Goal: Use online tool/utility: Utilize a website feature to perform a specific function

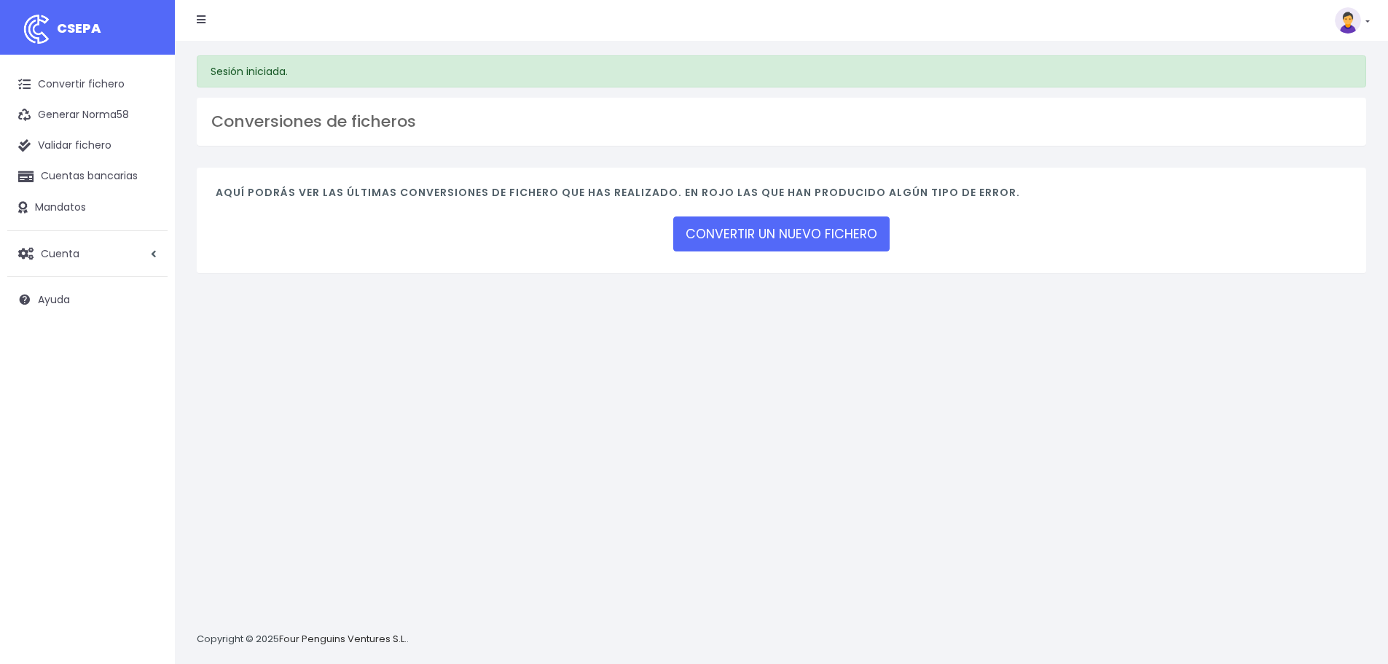
click at [856, 209] on div "Aquí podrás ver las últimas conversiones de fichero que has realizado. En rojo …" at bounding box center [781, 221] width 1169 height 106
click at [822, 247] on link "CONVERTIR UN NUEVO FICHERO" at bounding box center [781, 233] width 216 height 35
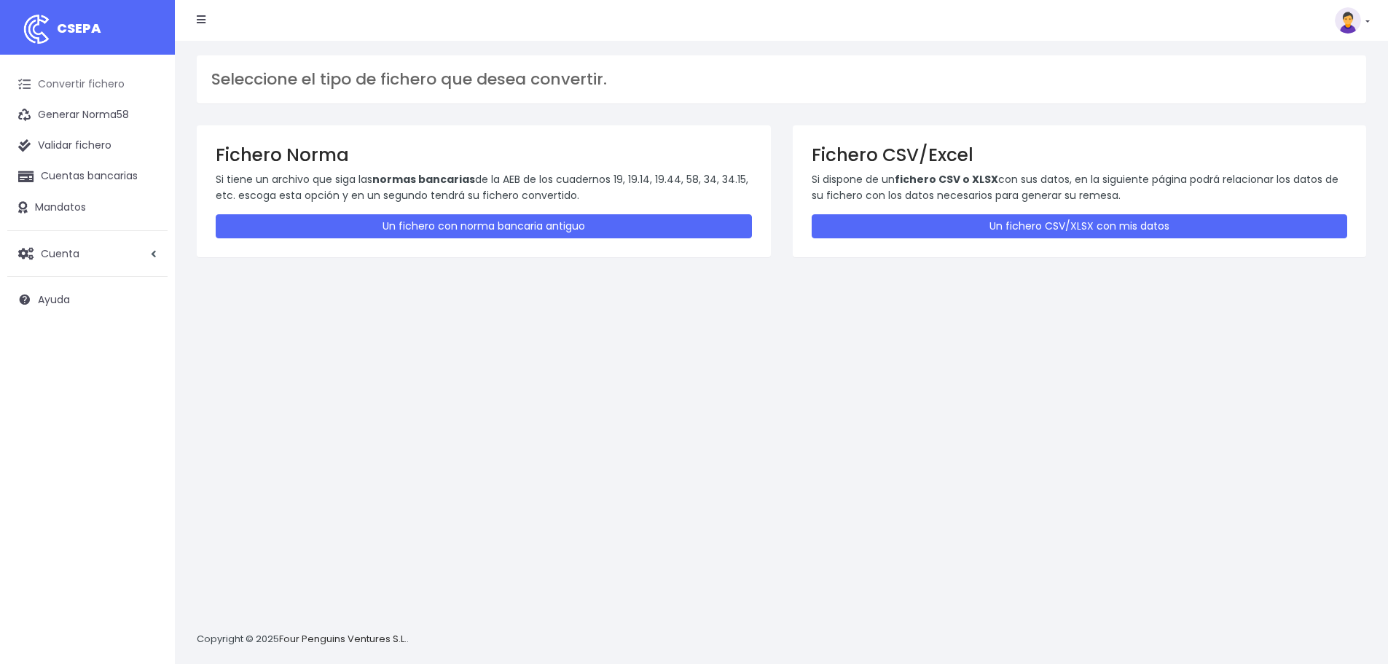
click at [112, 92] on link "Convertir fichero" at bounding box center [87, 84] width 160 height 31
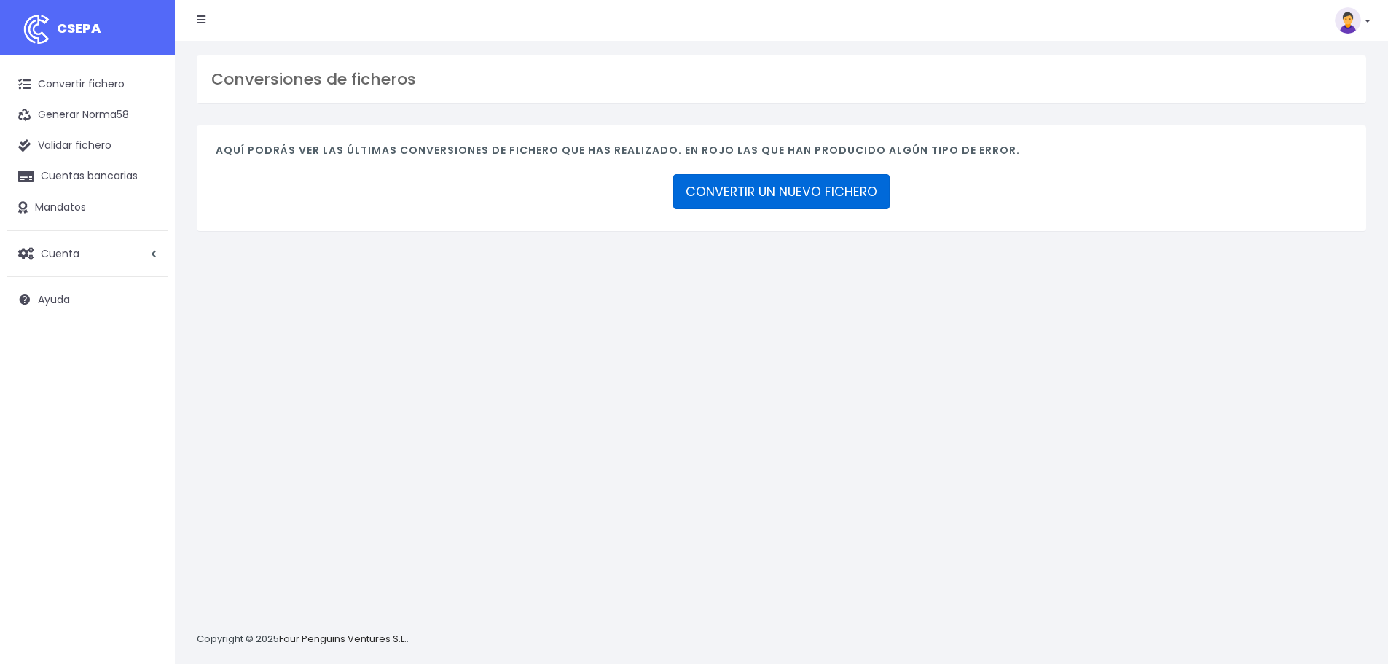
click at [790, 184] on link "CONVERTIR UN NUEVO FICHERO" at bounding box center [781, 191] width 216 height 35
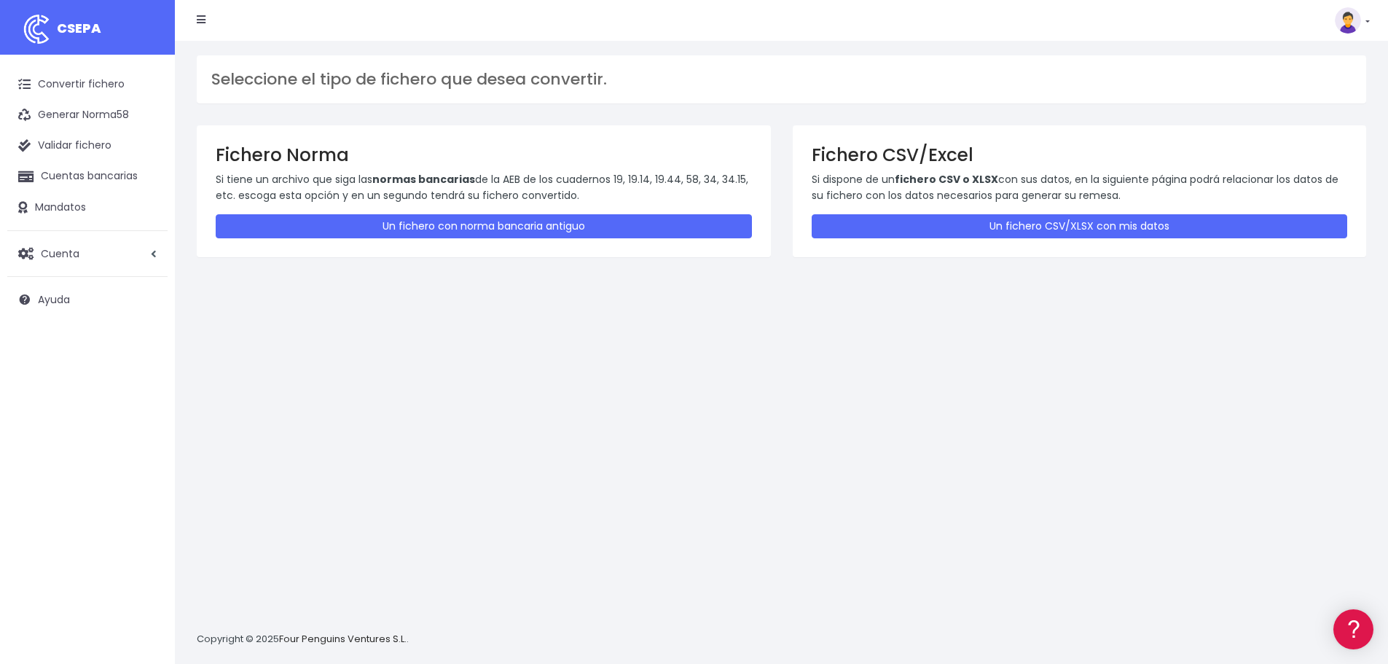
click at [868, 209] on div "Fichero CSV/Excel Si dispone de un fichero CSV o XLSX con sus datos, en la sigu…" at bounding box center [1080, 190] width 574 height 131
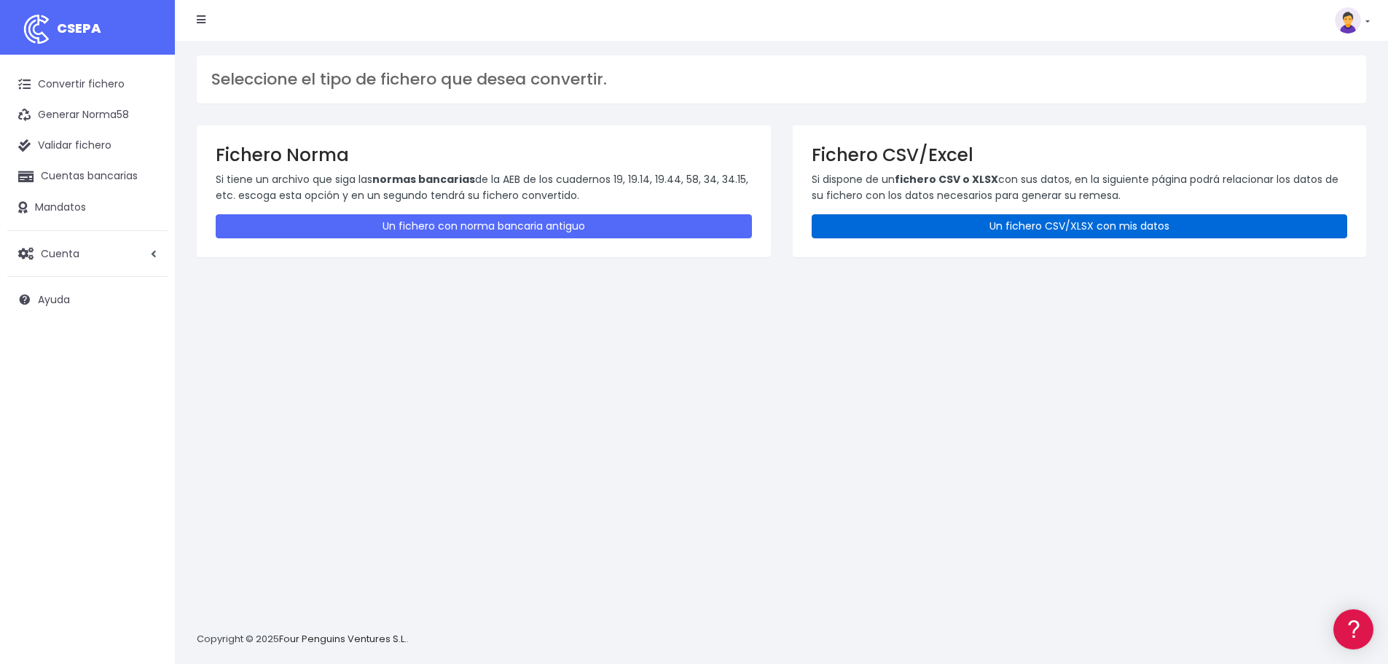
click at [868, 218] on link "Un fichero CSV/XLSX con mis datos" at bounding box center [1080, 226] width 536 height 24
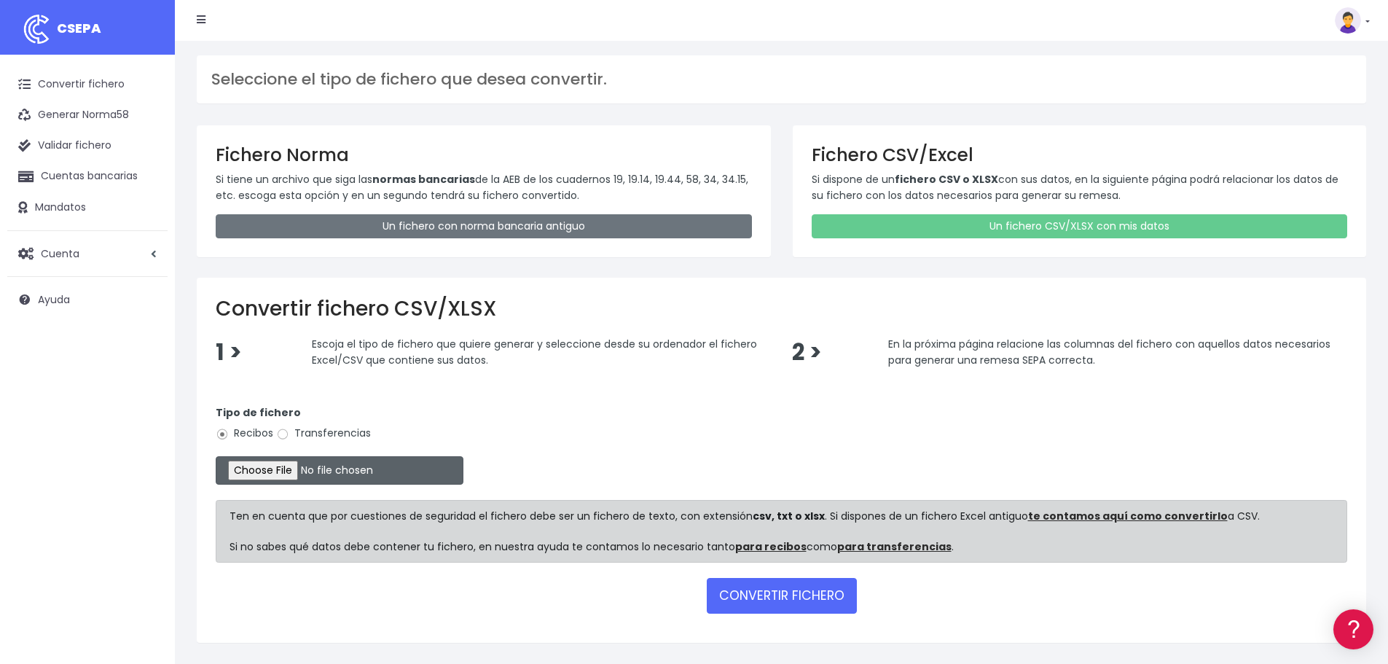
click at [305, 484] on input "file" at bounding box center [340, 470] width 248 height 28
type input "C:\fakepath\cuotacsaceextraseptiembrexlsx.xml"
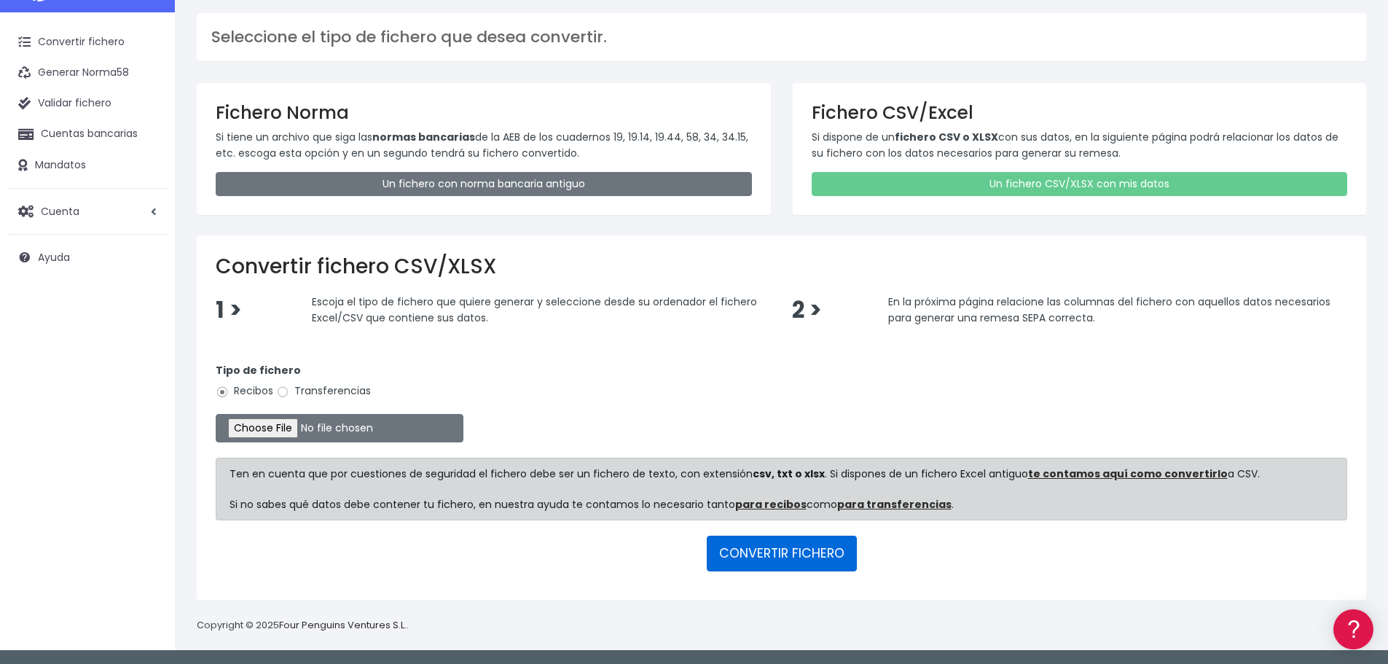
click at [764, 538] on button "CONVERTIR FICHERO" at bounding box center [782, 552] width 150 height 35
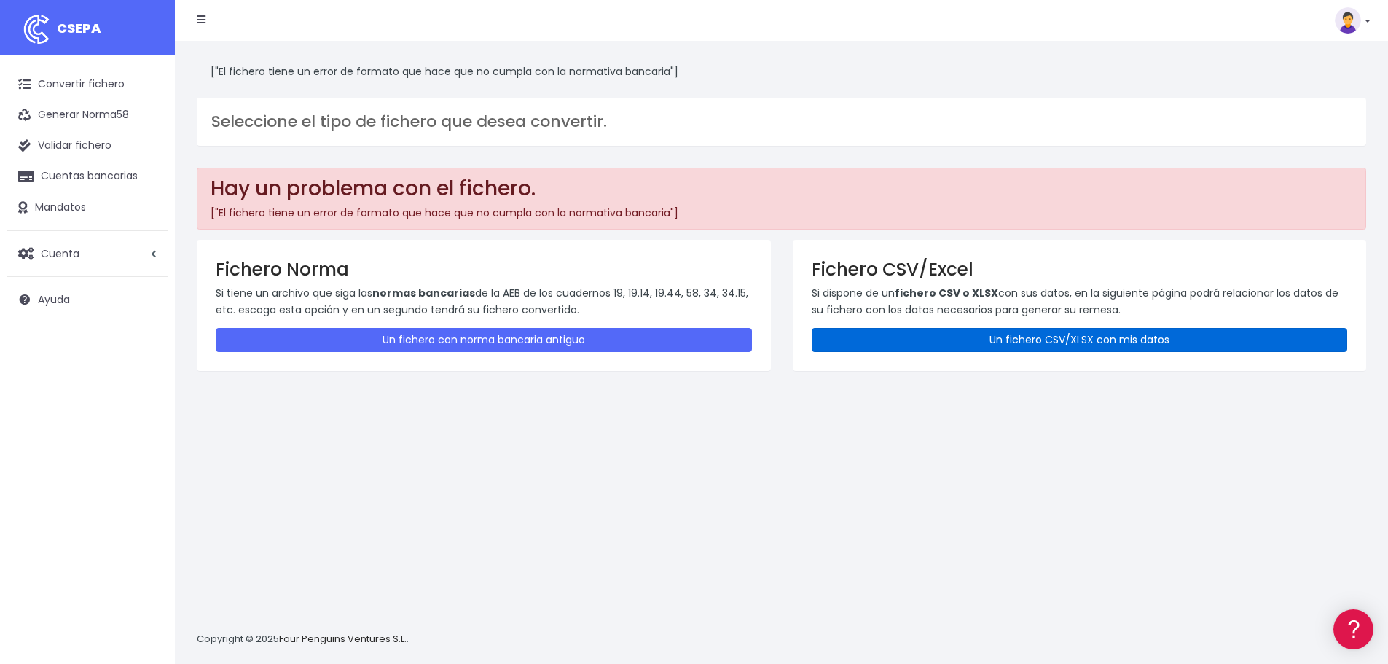
click at [912, 329] on link "Un fichero CSV/XLSX con mis datos" at bounding box center [1080, 340] width 536 height 24
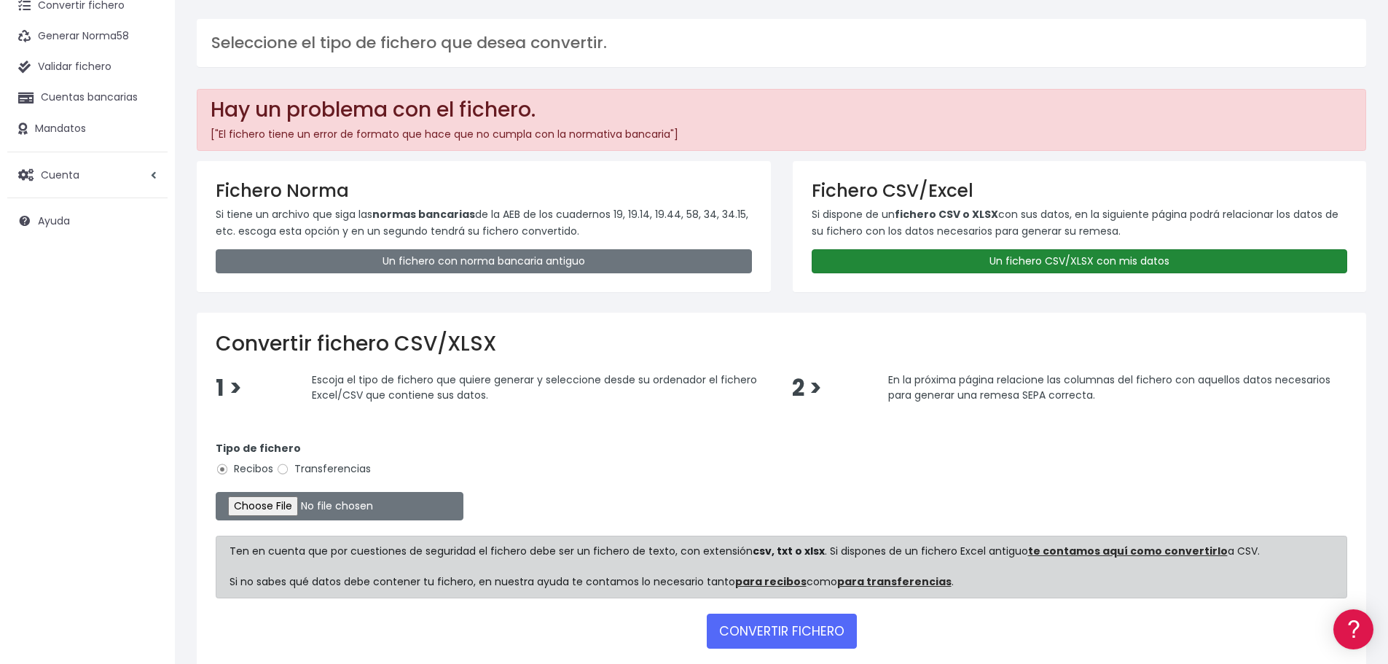
scroll to position [156, 0]
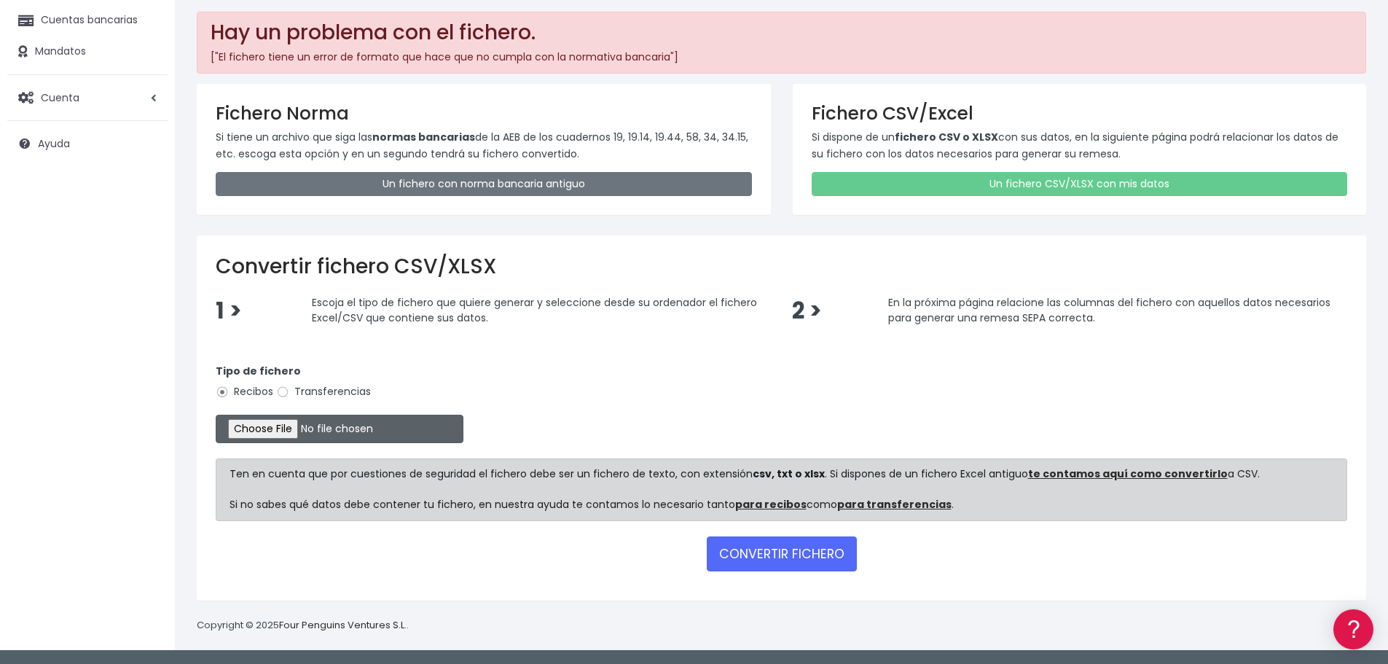
click at [247, 431] on input "file" at bounding box center [340, 429] width 248 height 28
type input "C:\fakepath\CUOTA SOCIOLOGÍA SEPTIEMBRE.xlsx"
click at [754, 558] on button "CONVERTIR FICHERO" at bounding box center [782, 553] width 150 height 35
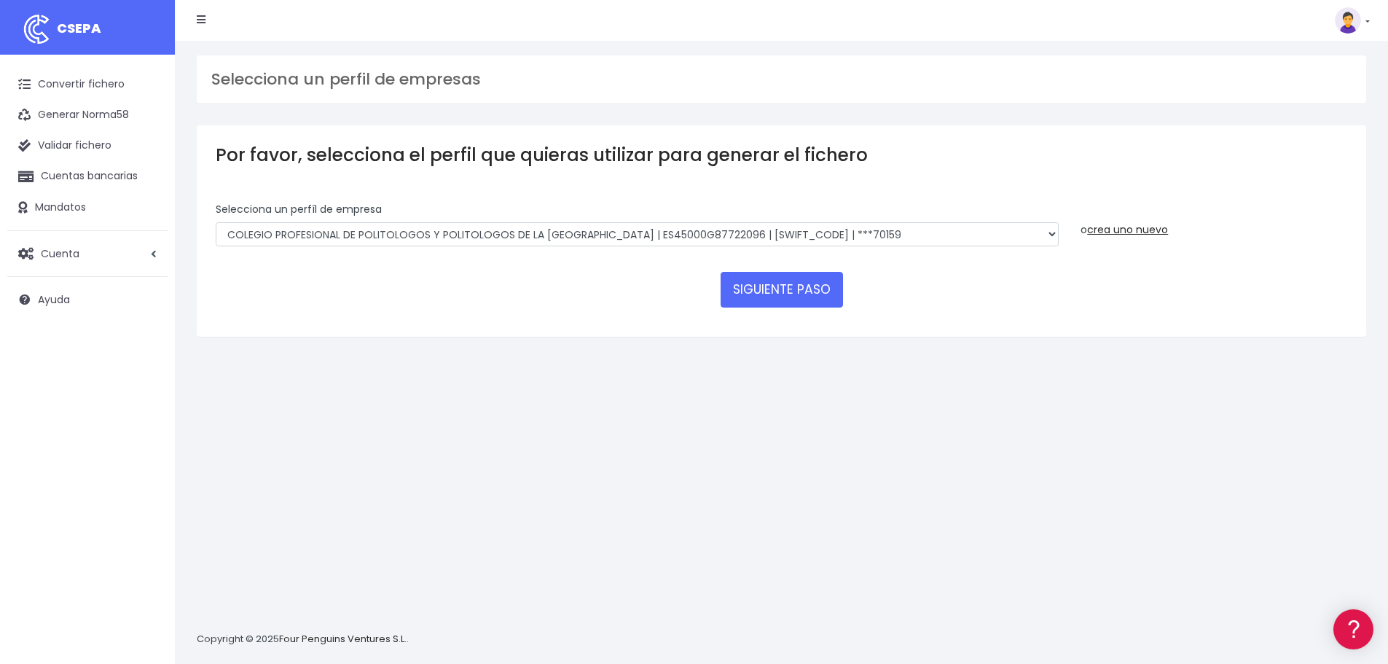
click at [672, 248] on div "Selecciona un perfíl de empresa COLEGIO PROFESIONAL DE POLITOLOGOS Y POLITOLOGO…" at bounding box center [637, 229] width 865 height 55
click at [672, 240] on select "COLEGIO PROFESIONAL DE POLITOLOGOS Y POLITOLOGOS DE LA COMUNIDAD DE MADRID | ES…" at bounding box center [637, 234] width 843 height 25
click at [216, 222] on select "COLEGIO PROFESIONAL DE POLITOLOGOS Y POLITOLOGOS DE LA COMUNIDAD DE MADRID | ES…" at bounding box center [637, 234] width 843 height 25
click at [827, 228] on select "COLEGIO PROFESIONAL DE POLITOLOGOS Y POLITOLOGOS DE LA COMUNIDAD DE MADRID | ES…" at bounding box center [637, 234] width 843 height 25
click at [216, 222] on select "COLEGIO PROFESIONAL DE POLITOLOGOS Y POLITOLOGOS DE LA COMUNIDAD DE MADRID | ES…" at bounding box center [637, 234] width 843 height 25
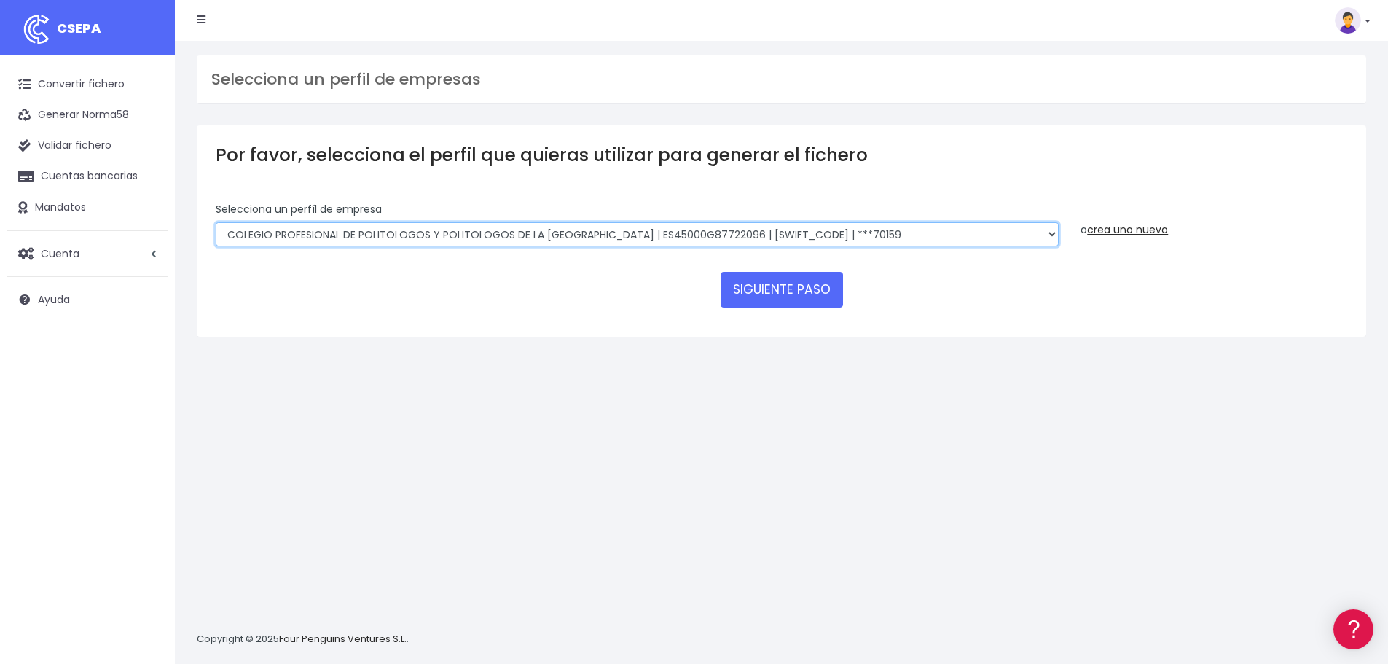
click at [806, 232] on select "COLEGIO PROFESIONAL DE POLITOLOGOS Y POLITOLOGOS DE LA COMUNIDAD DE MADRID | ES…" at bounding box center [637, 234] width 843 height 25
select select "1972"
click at [216, 222] on select "COLEGIO PROFESIONAL DE POLITOLOGOS Y POLITOLOGOS DE LA COMUNIDAD DE MADRID | ES…" at bounding box center [637, 234] width 843 height 25
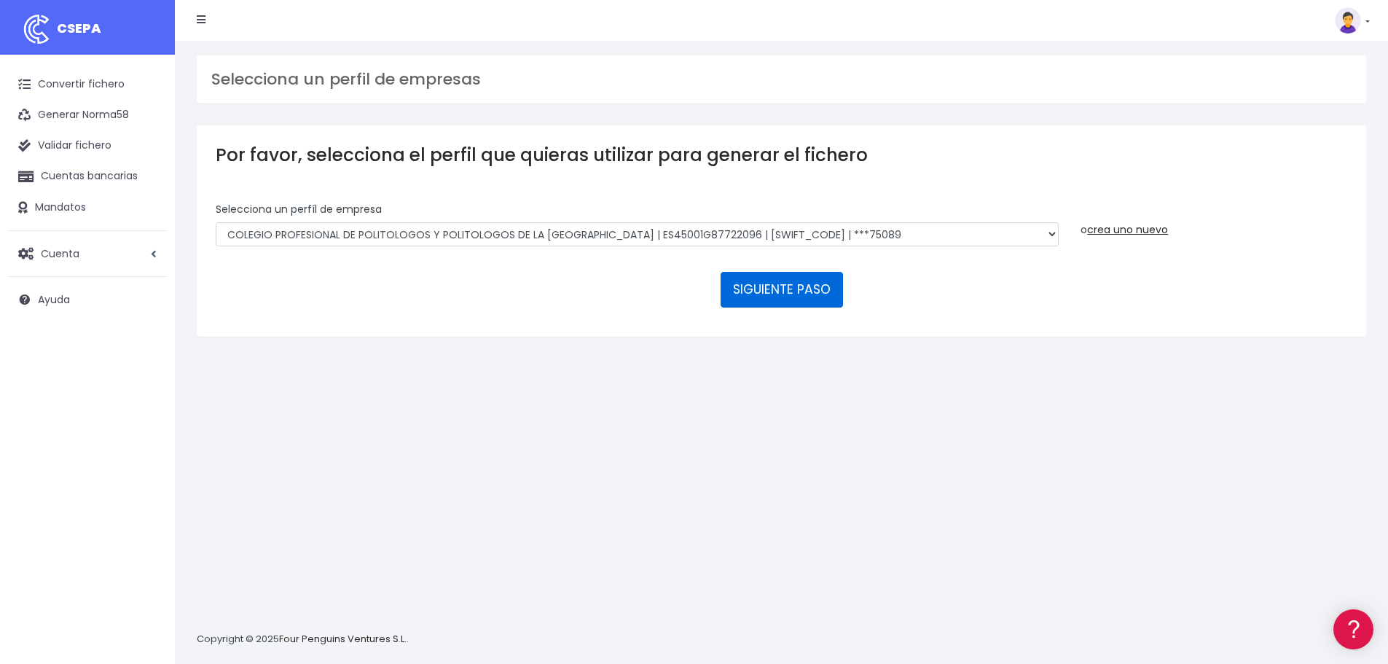
click at [830, 283] on button "SIGUIENTE PASO" at bounding box center [781, 289] width 122 height 35
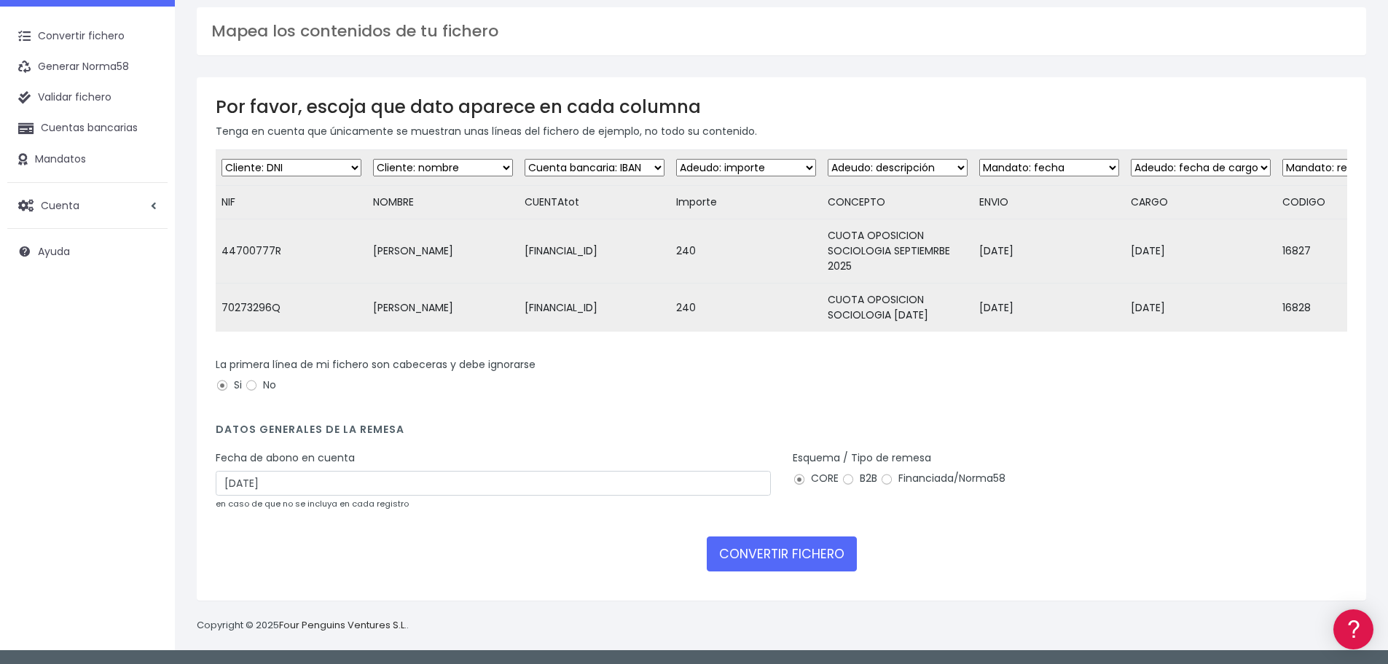
scroll to position [74, 0]
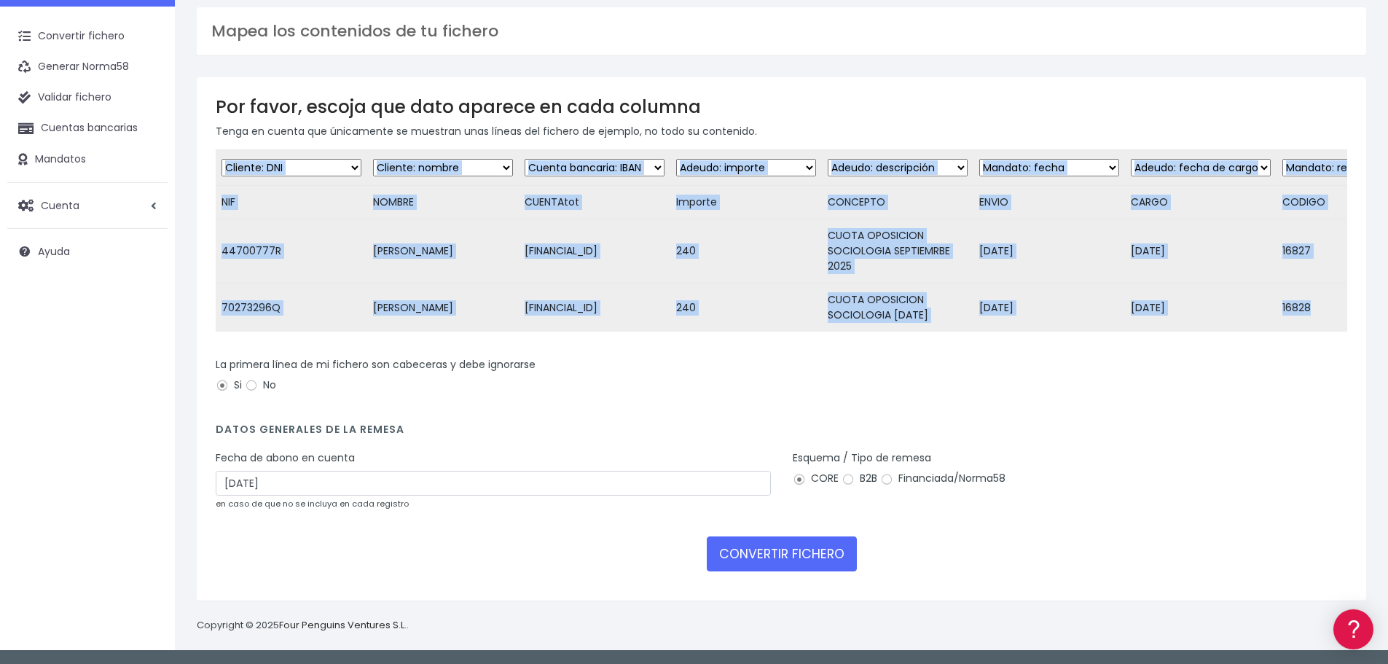
drag, startPoint x: 877, startPoint y: 349, endPoint x: 1133, endPoint y: 328, distance: 256.6
click at [1132, 328] on form "Desechar campo Cliente: nombre Cliente: DNI Cliente: Email Cliente: Dirección C…" at bounding box center [781, 365] width 1131 height 432
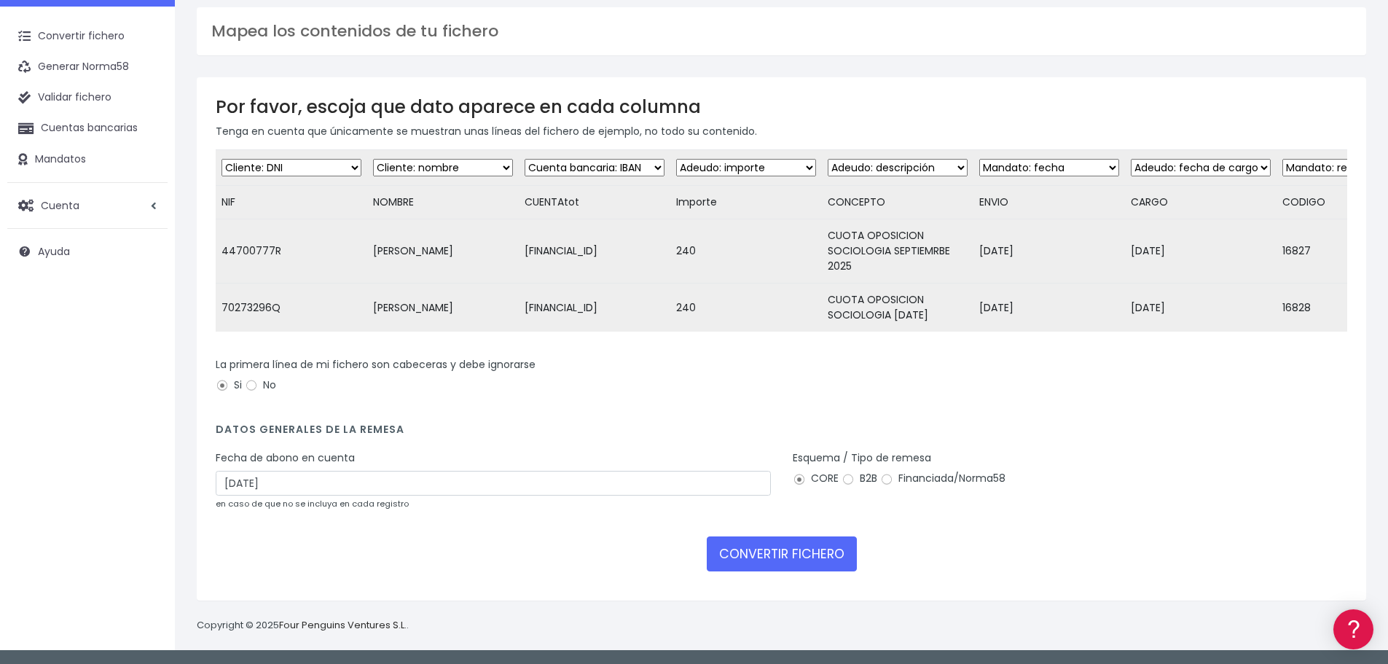
click at [1134, 326] on div "Desechar campo Cliente: nombre Cliente: DNI Cliente: Email Cliente: Dirección C…" at bounding box center [781, 245] width 1131 height 192
click at [1136, 323] on div "Desechar campo Cliente: nombre Cliente: DNI Cliente: Email Cliente: Dirección C…" at bounding box center [781, 245] width 1131 height 192
click at [1142, 343] on form "Desechar campo Cliente: nombre Cliente: DNI Cliente: Email Cliente: Dirección C…" at bounding box center [781, 365] width 1131 height 432
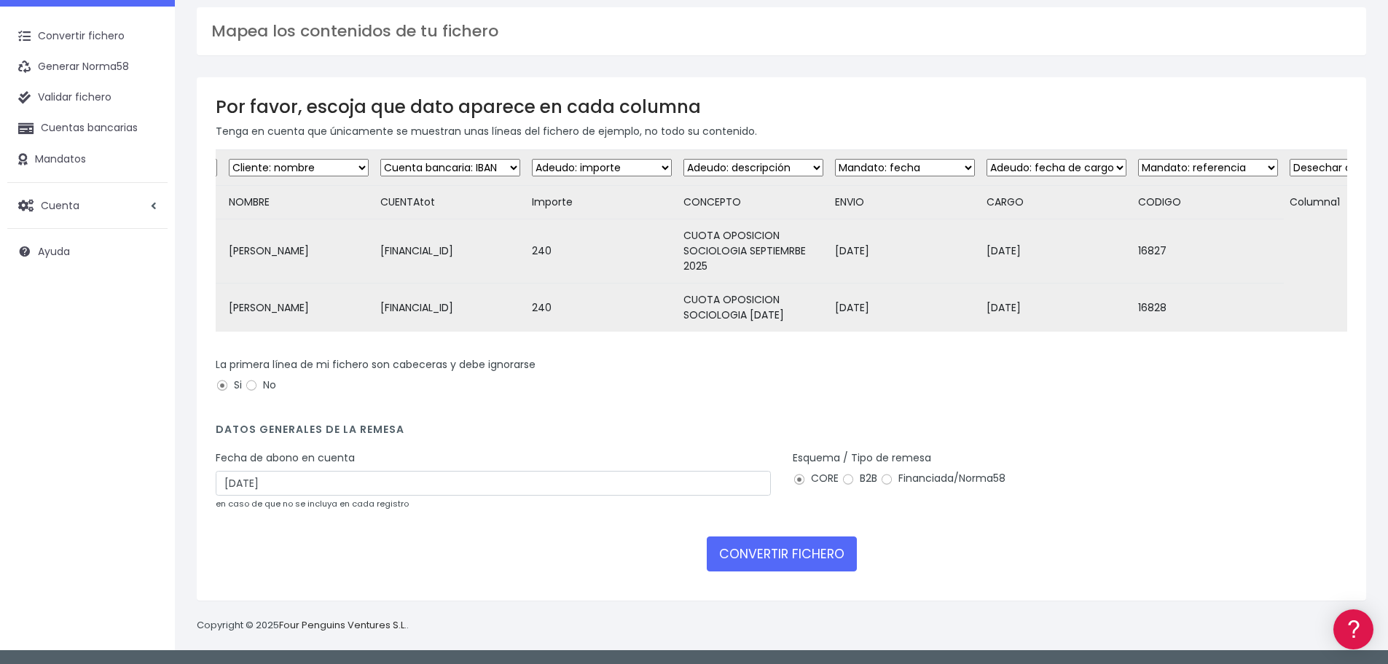
scroll to position [0, 0]
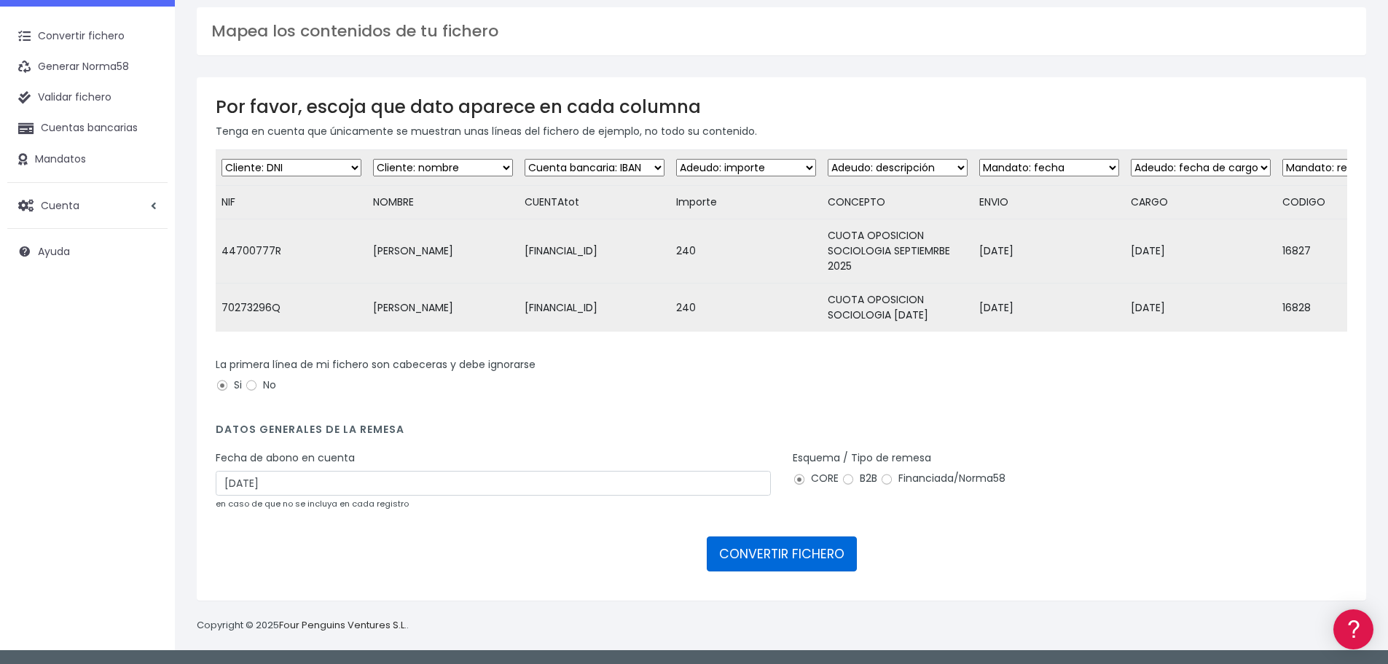
click at [782, 543] on button "CONVERTIR FICHERO" at bounding box center [782, 553] width 150 height 35
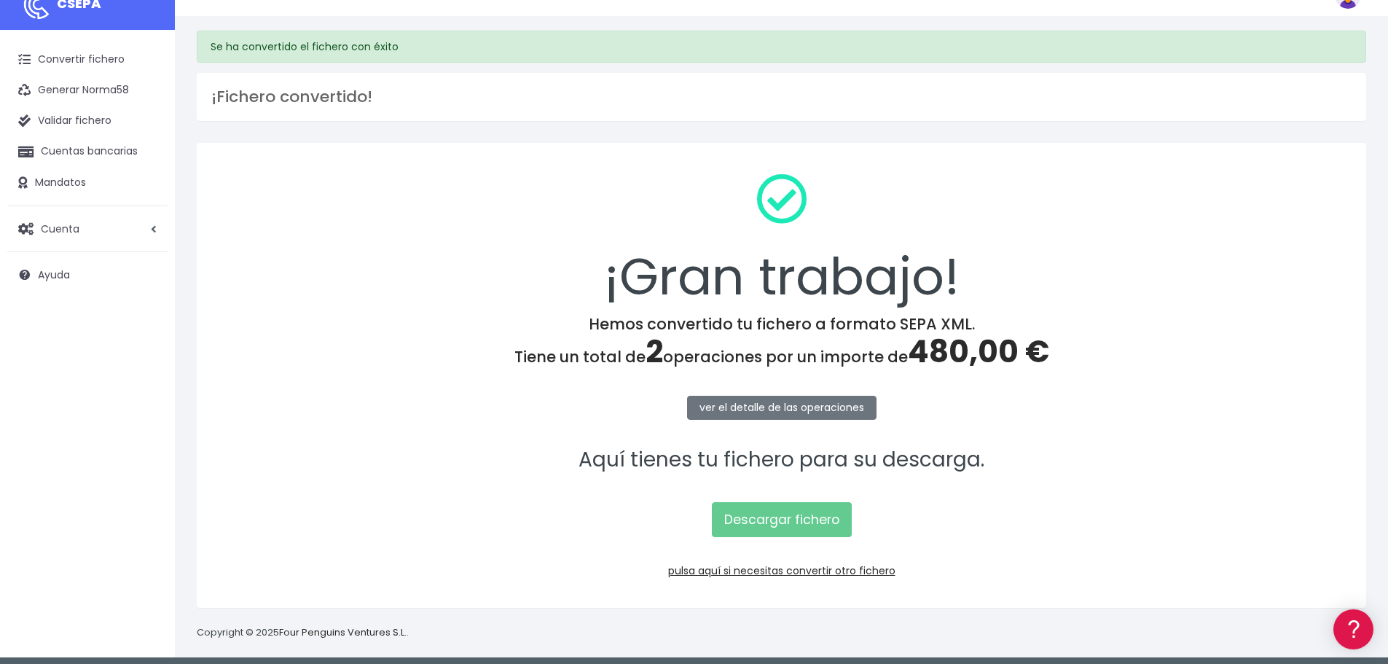
scroll to position [32, 0]
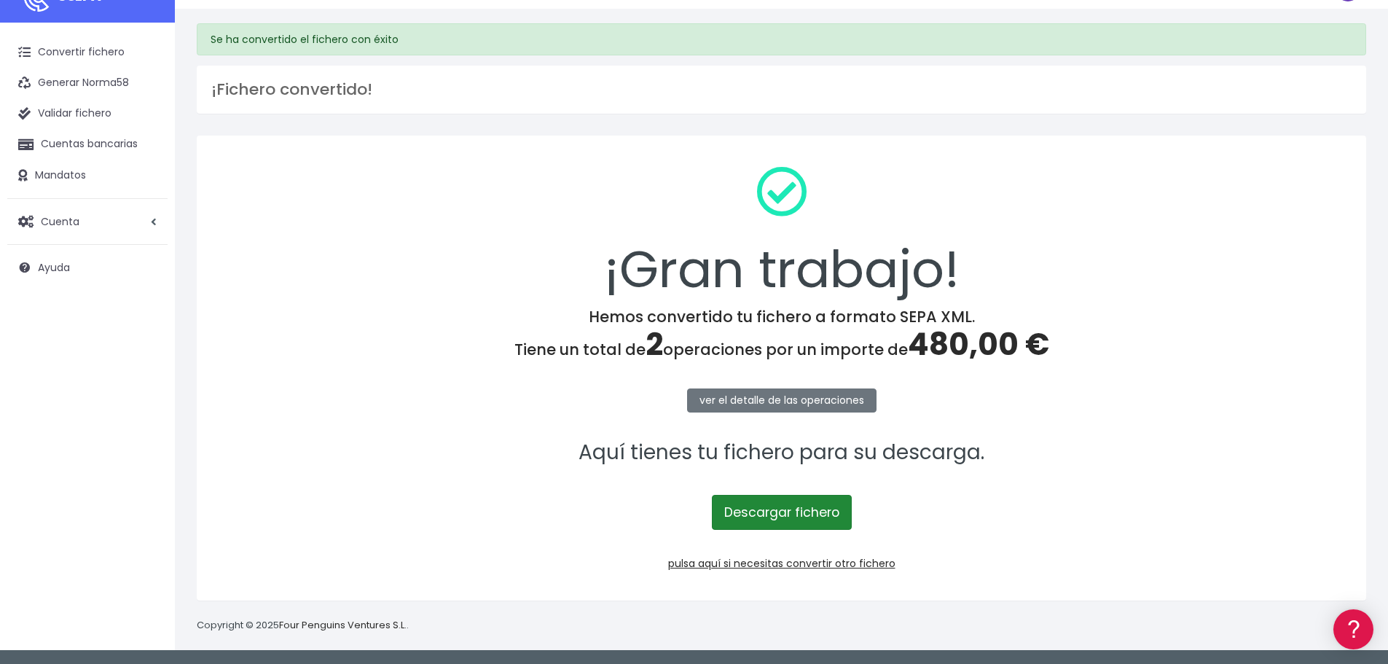
click at [800, 505] on link "Descargar fichero" at bounding box center [782, 512] width 140 height 35
